Goal: Information Seeking & Learning: Learn about a topic

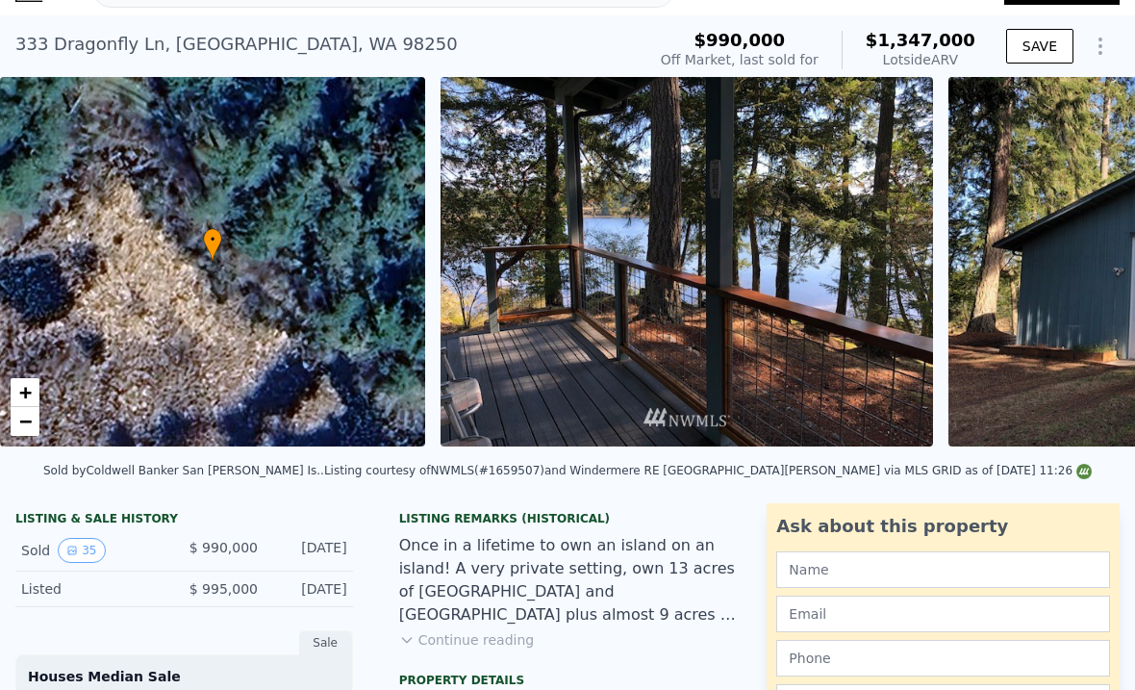
scroll to position [36, 0]
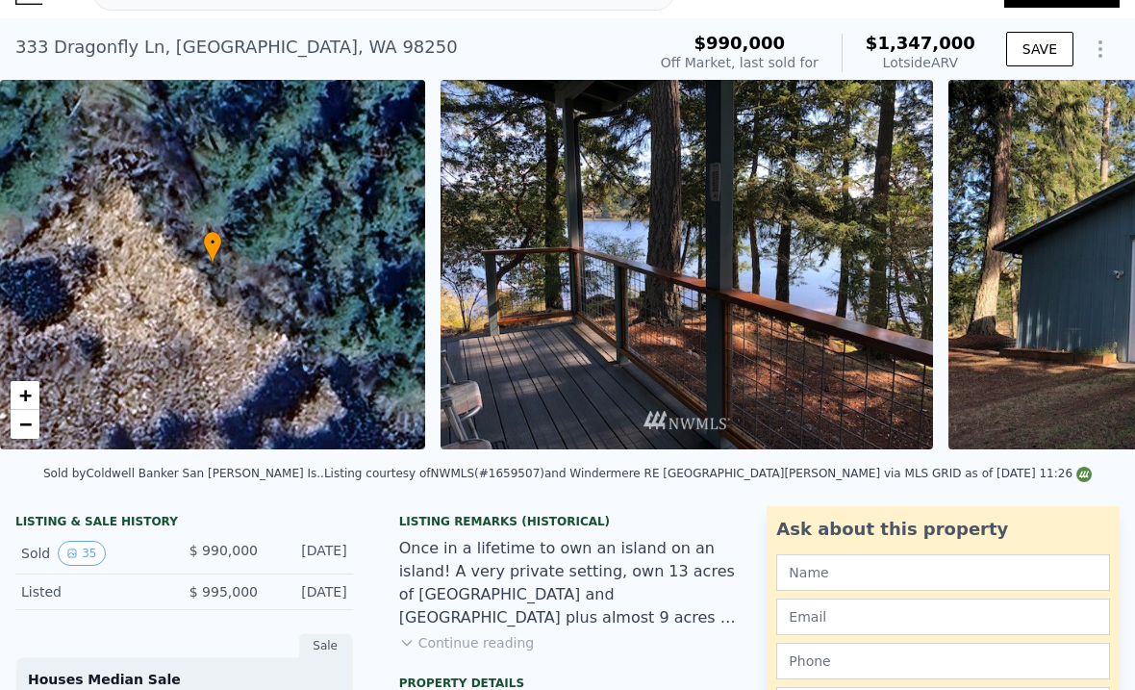
click at [856, 317] on img at bounding box center [687, 264] width 492 height 369
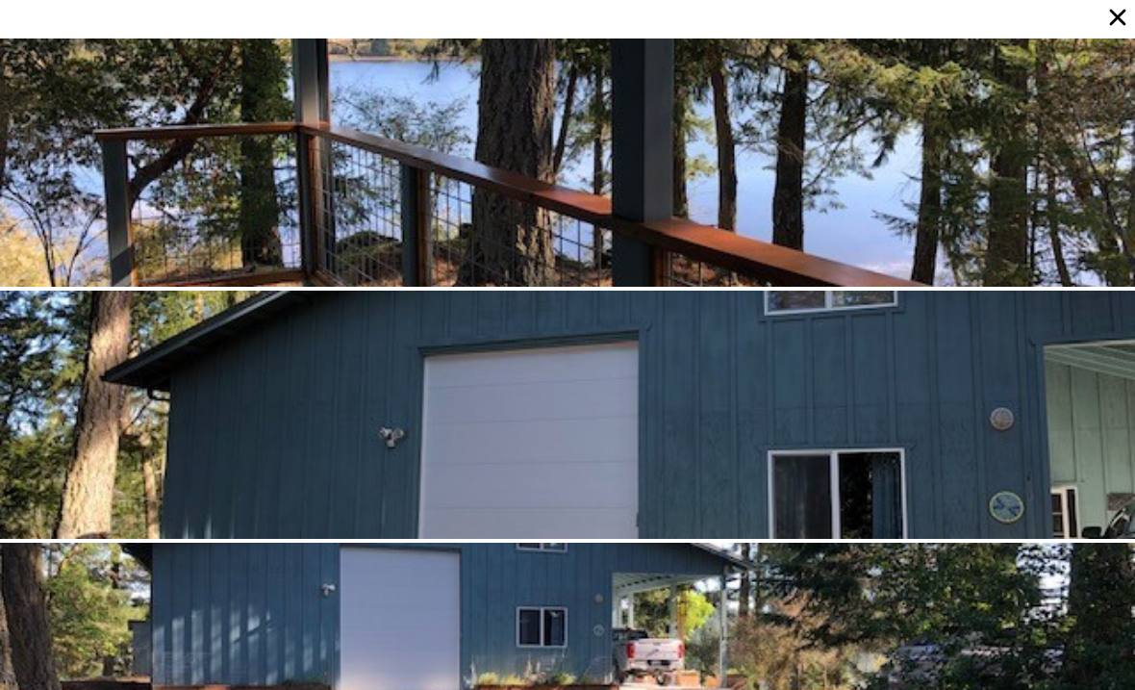
scroll to position [0, 0]
click at [1041, 186] on div at bounding box center [567, 162] width 1135 height 248
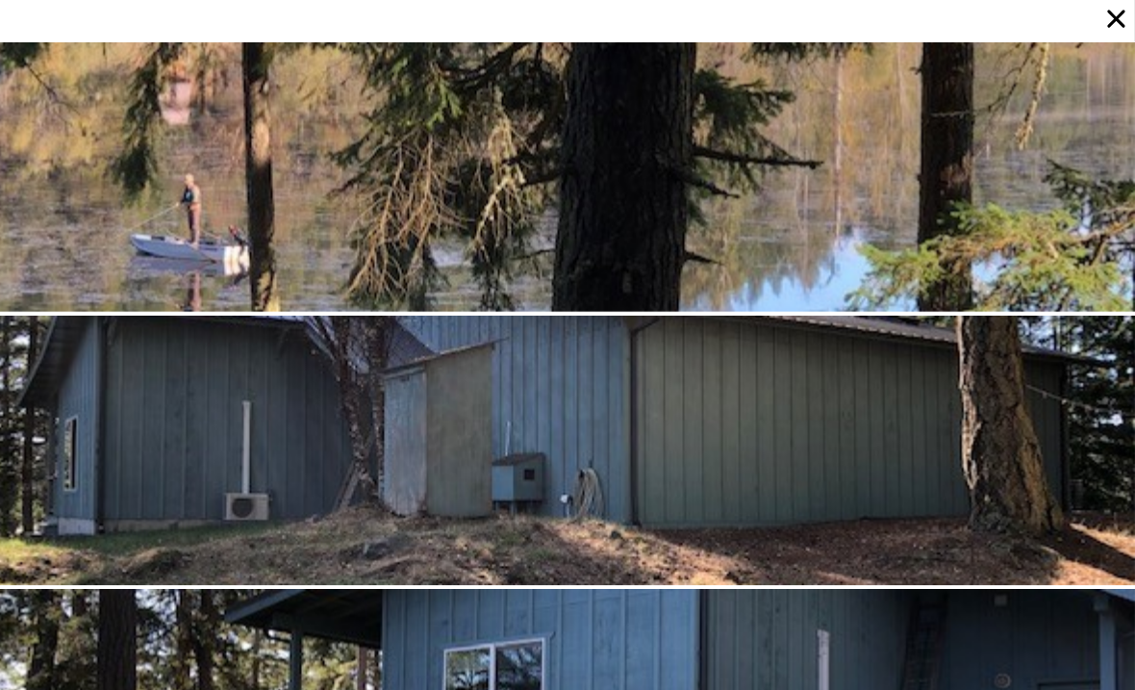
scroll to position [7056, 0]
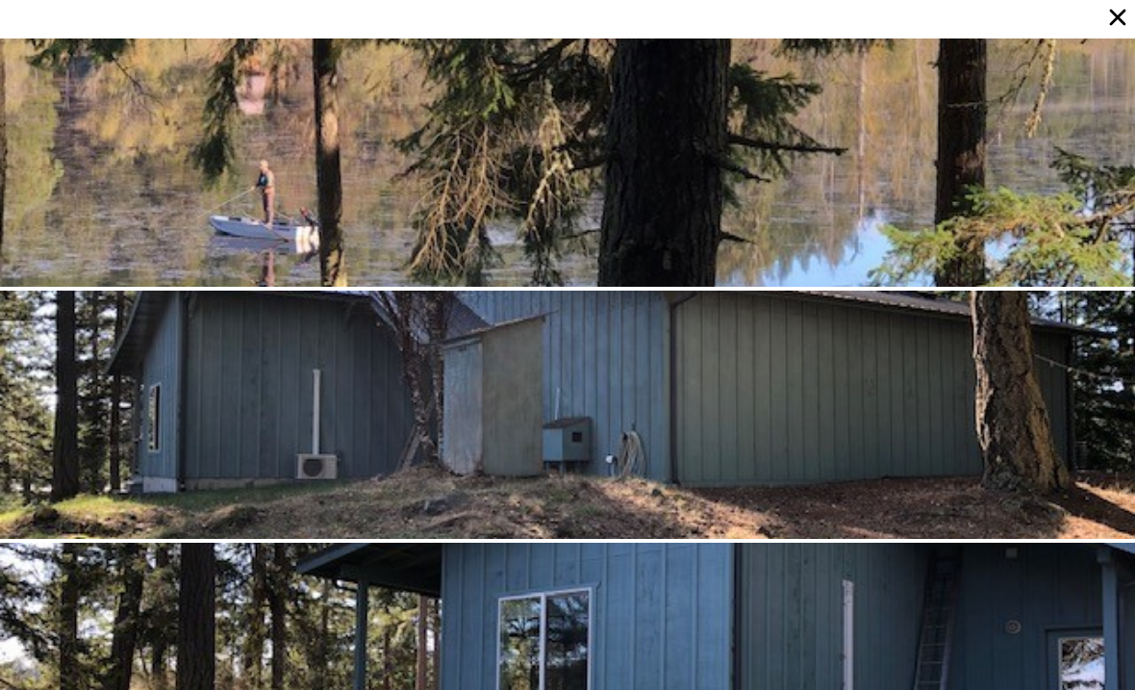
click at [882, 106] on div at bounding box center [567, 162] width 1135 height 248
click at [881, 106] on div at bounding box center [567, 162] width 1135 height 248
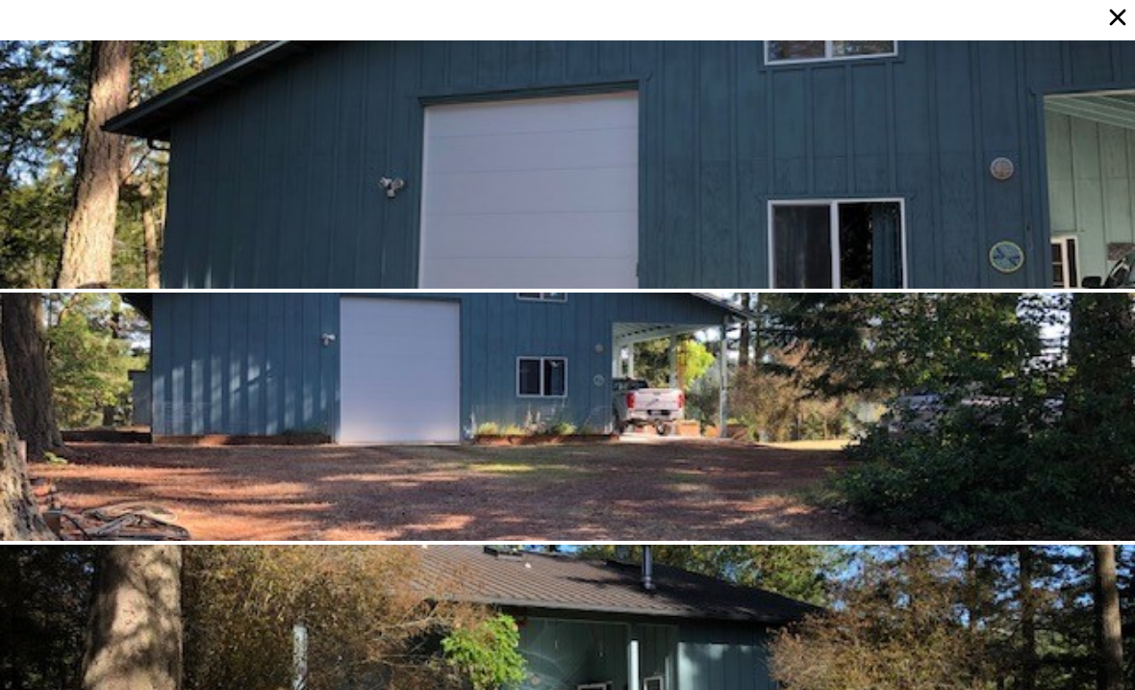
scroll to position [252, 0]
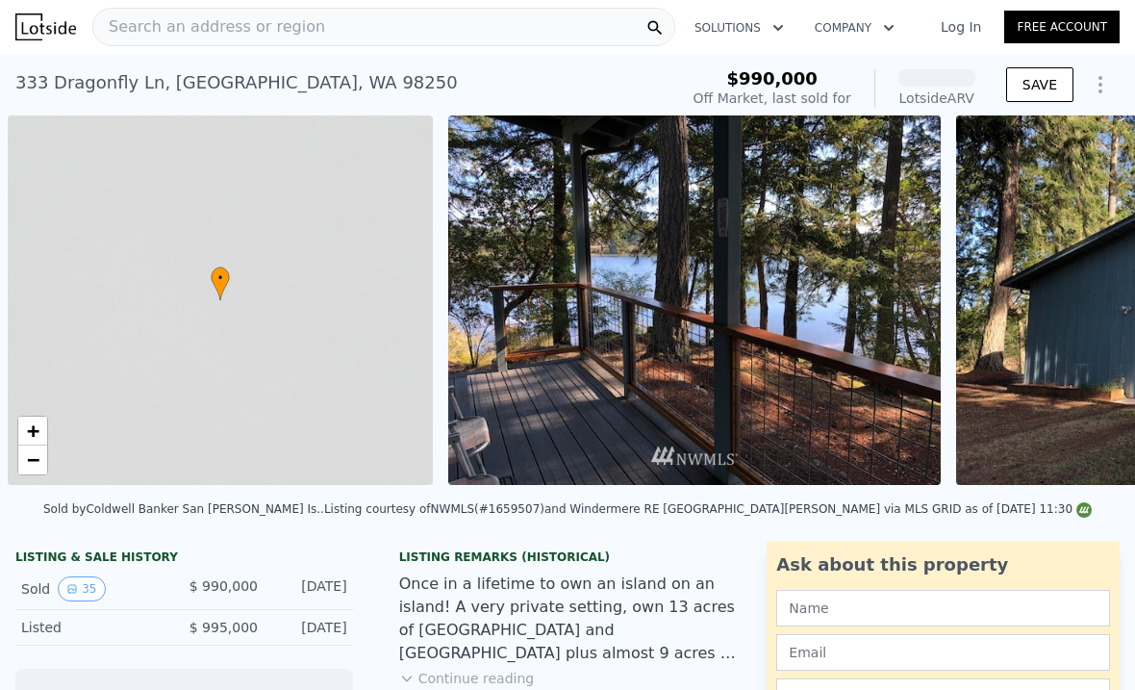
scroll to position [0, 8]
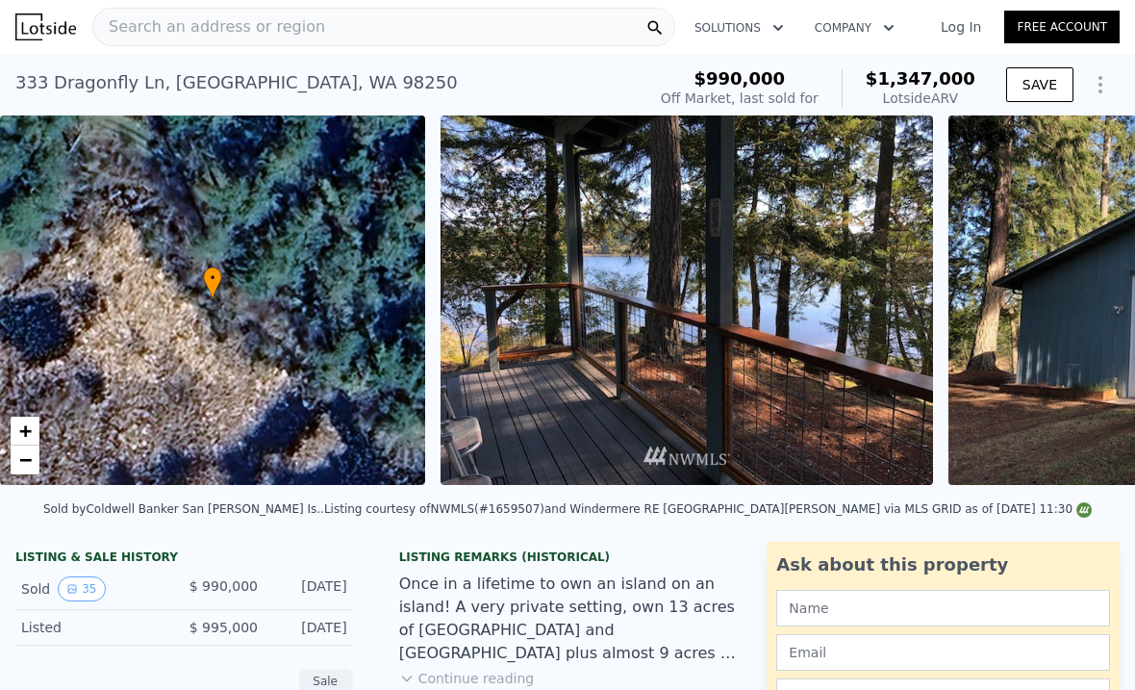
click at [794, 337] on img at bounding box center [687, 299] width 492 height 369
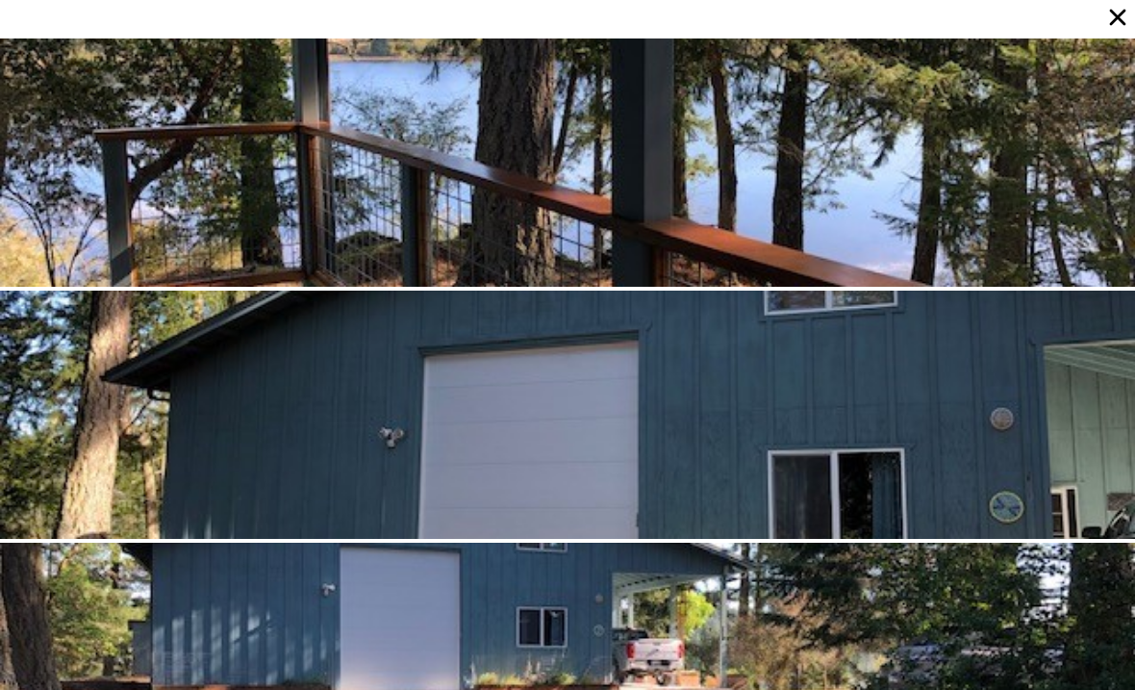
click at [778, 335] on div at bounding box center [567, 414] width 1135 height 248
click at [1111, 21] on icon at bounding box center [1117, 17] width 27 height 27
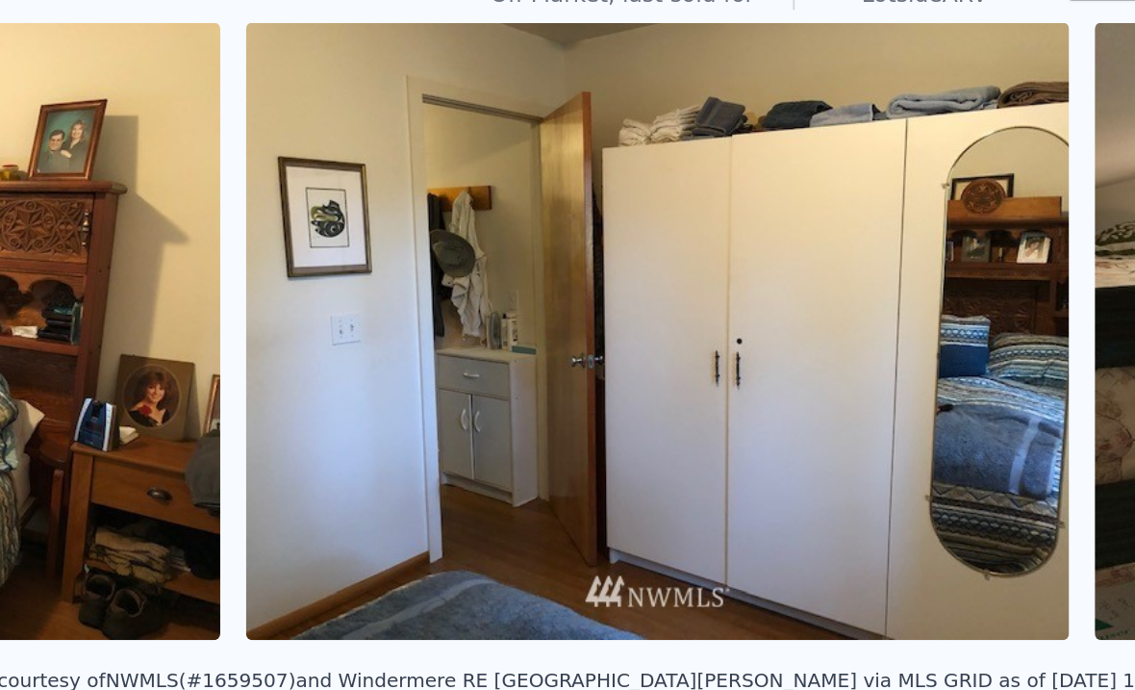
scroll to position [0, 5519]
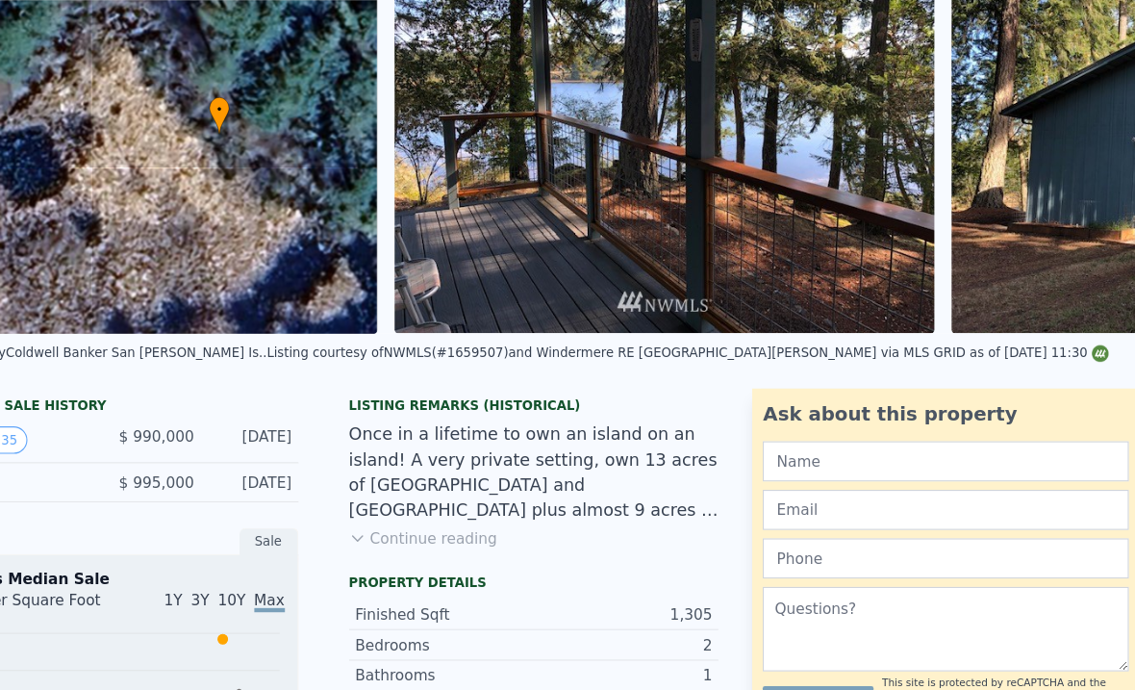
scroll to position [172, 0]
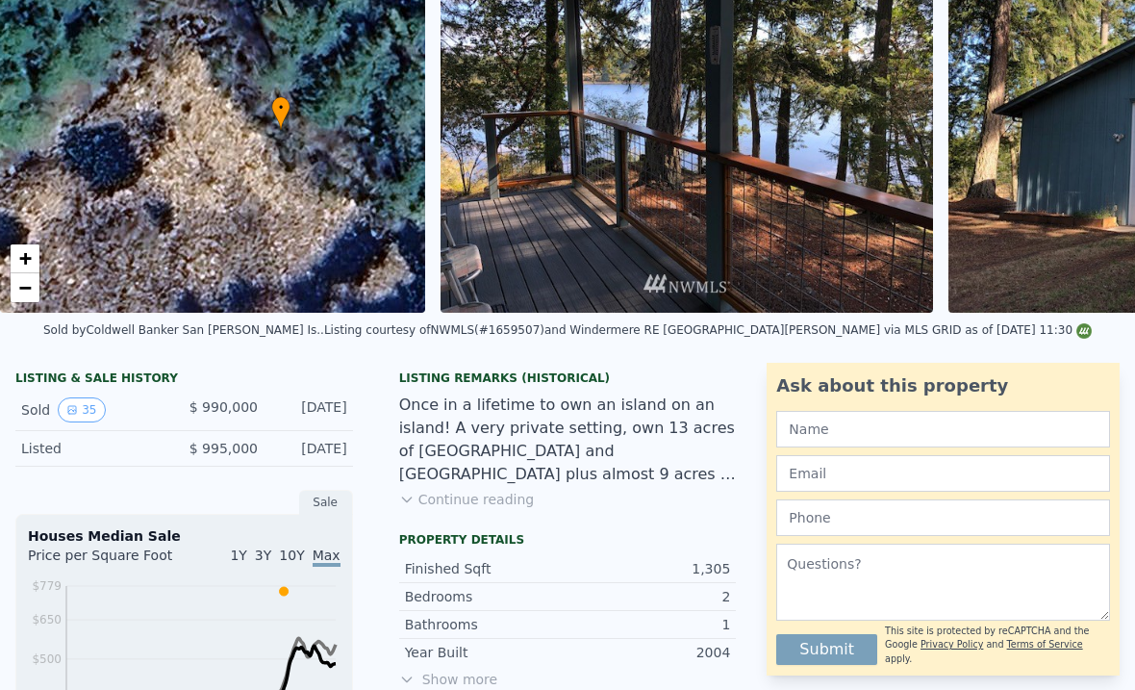
click at [465, 498] on button "Continue reading" at bounding box center [467, 499] width 136 height 19
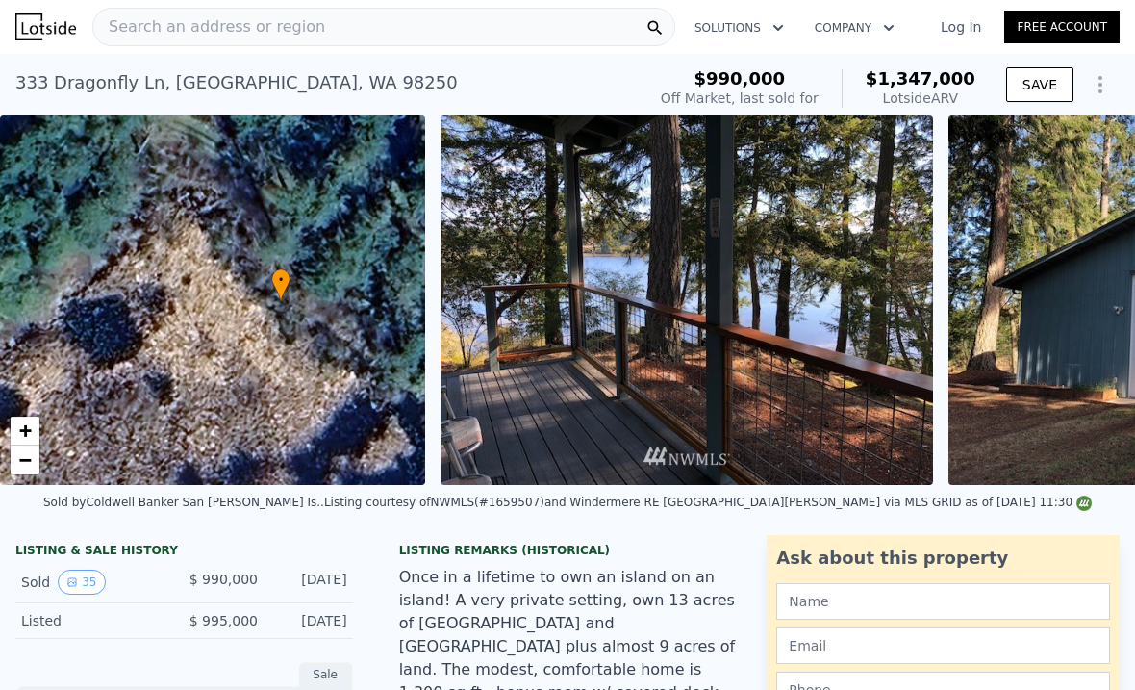
scroll to position [0, 0]
click at [921, 73] on span "$1,347,000" at bounding box center [921, 78] width 110 height 20
click at [928, 85] on span "$1,347,000" at bounding box center [921, 78] width 110 height 20
click at [1112, 86] on button "Show Options" at bounding box center [1100, 84] width 38 height 38
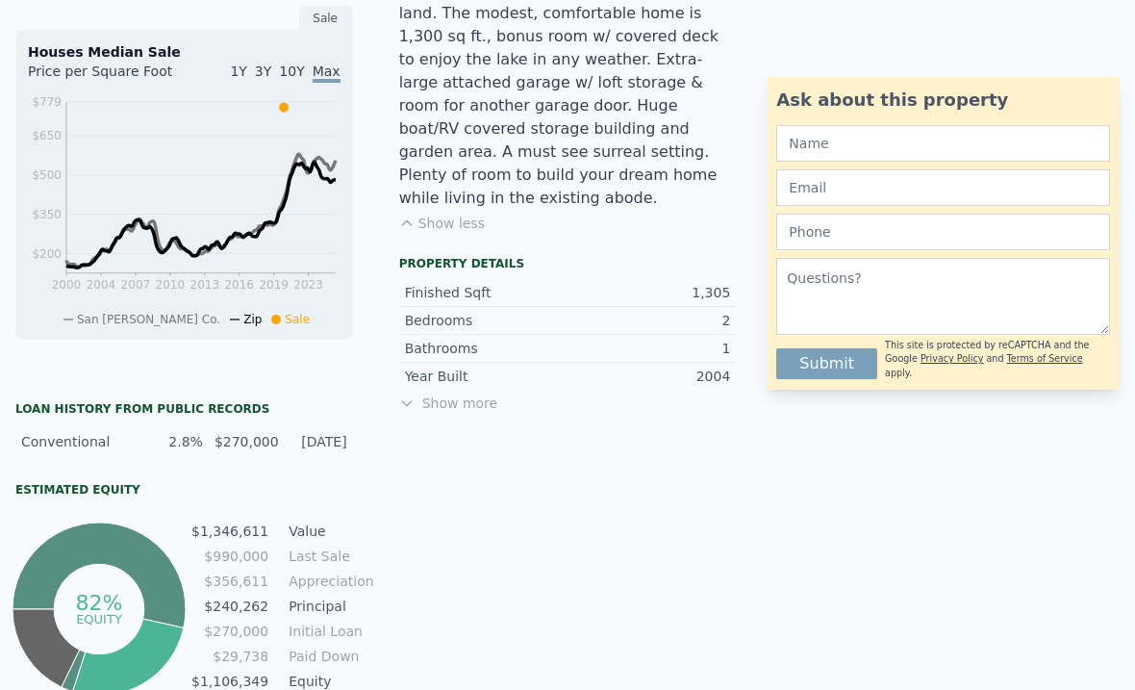
scroll to position [704, 0]
